Goal: Transaction & Acquisition: Book appointment/travel/reservation

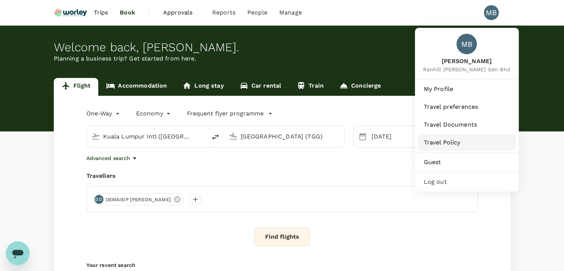
type input "Kuala Lumpur Intl ([GEOGRAPHIC_DATA])"
type input "[GEOGRAPHIC_DATA] (TGG)"
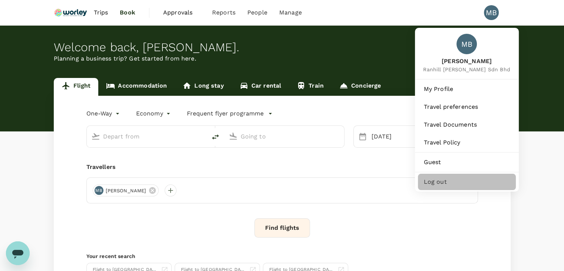
click at [439, 186] on span "Log out" at bounding box center [467, 181] width 86 height 9
type input "Kuala Lumpur Intl ([GEOGRAPHIC_DATA])"
type input "[GEOGRAPHIC_DATA] (TGG)"
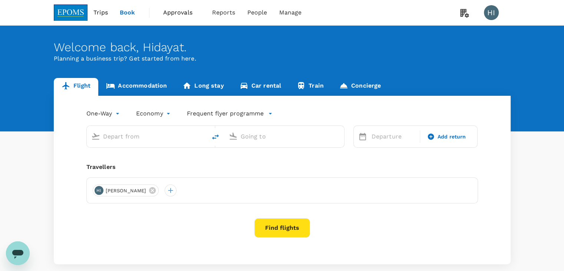
type input "Kuala Lumpur Intl ([GEOGRAPHIC_DATA])"
type input "Kota Kinabalu Intl (BKI)"
